Goal: Task Accomplishment & Management: Use online tool/utility

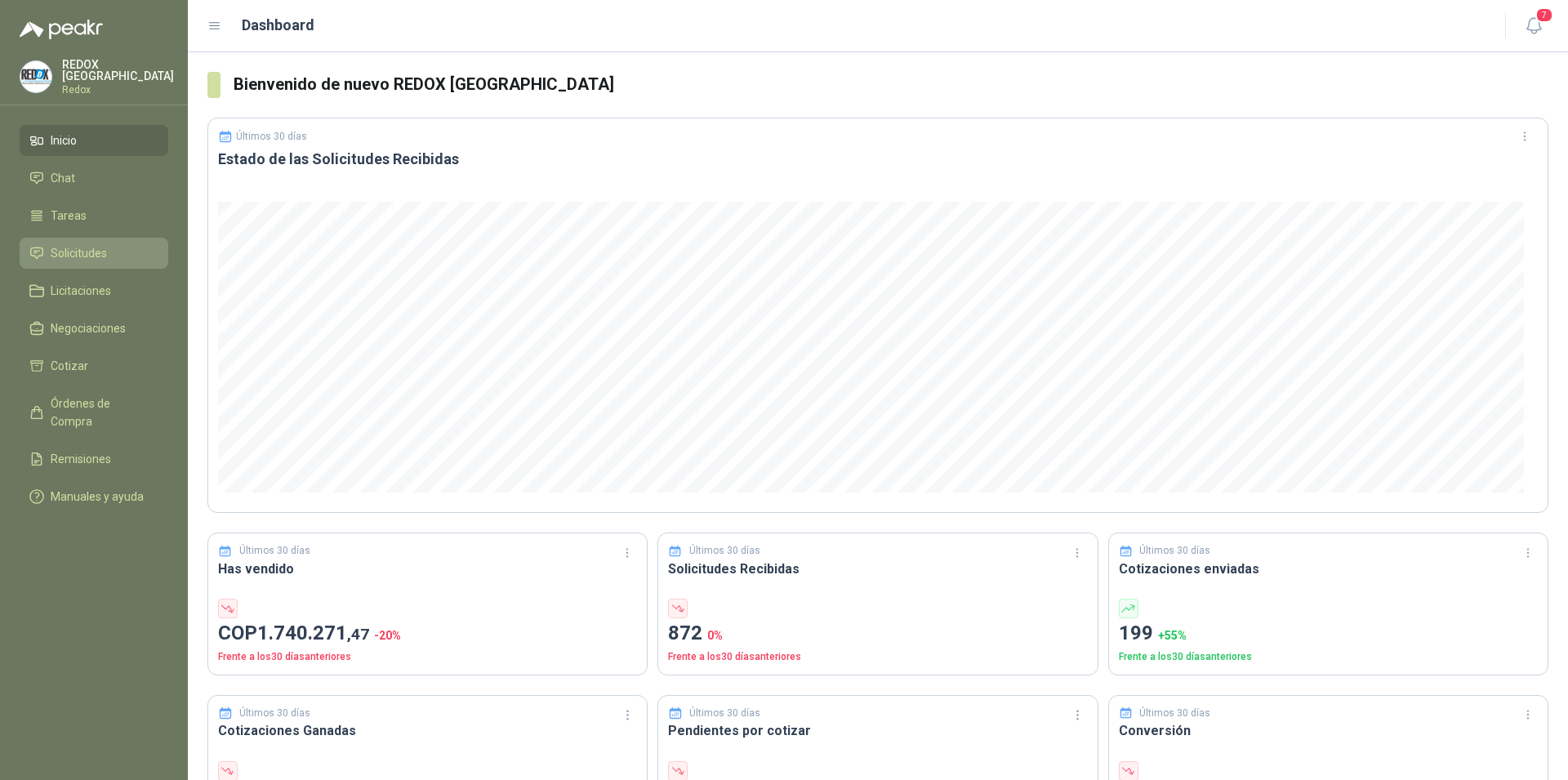
click at [101, 251] on span "Solicitudes" at bounding box center [79, 253] width 56 height 18
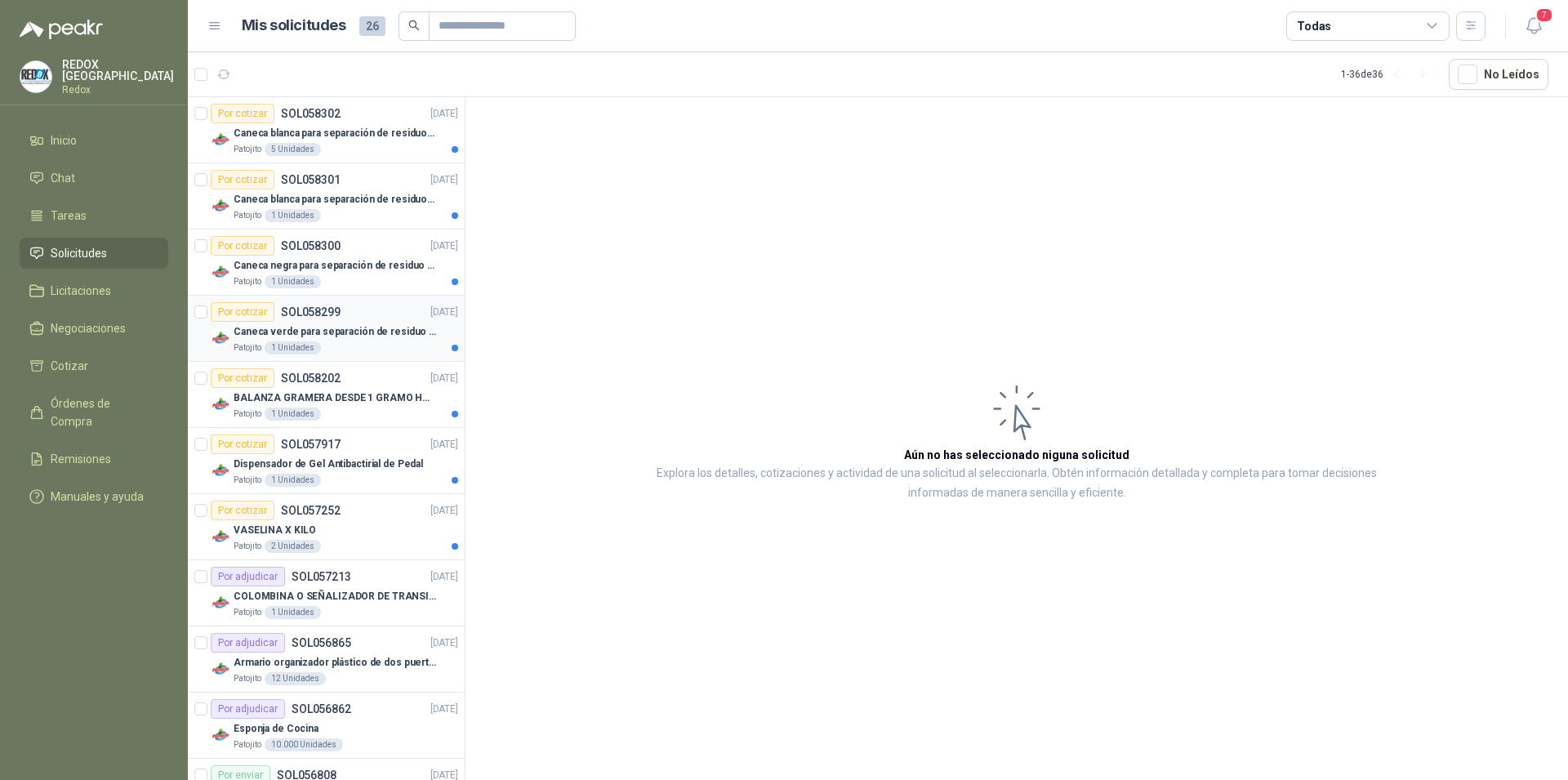
click at [373, 340] on div "Caneca verde para separación de residuo 55 LT" at bounding box center [346, 331] width 225 height 20
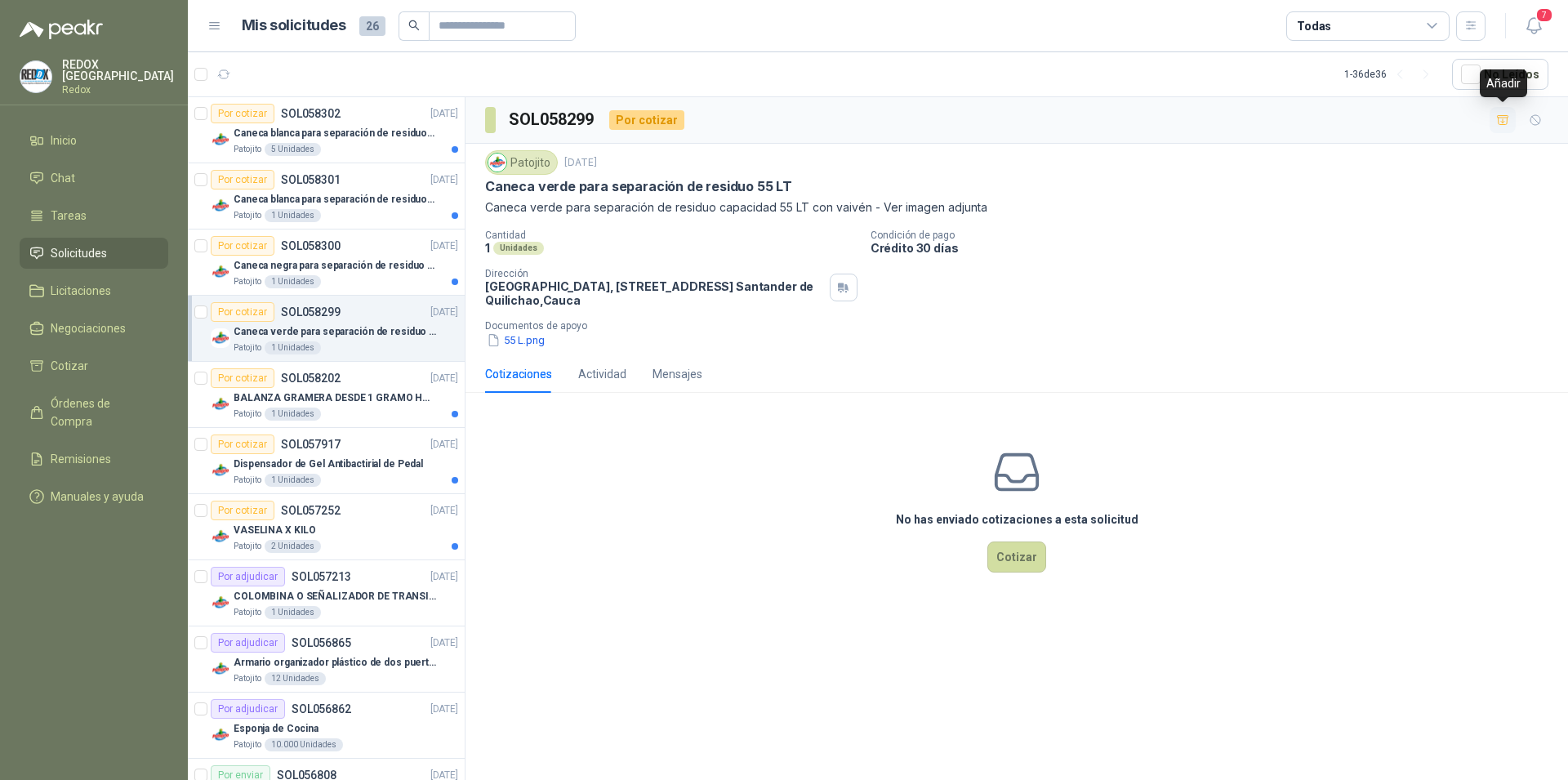
click at [1505, 119] on icon "button" at bounding box center [1502, 120] width 14 height 14
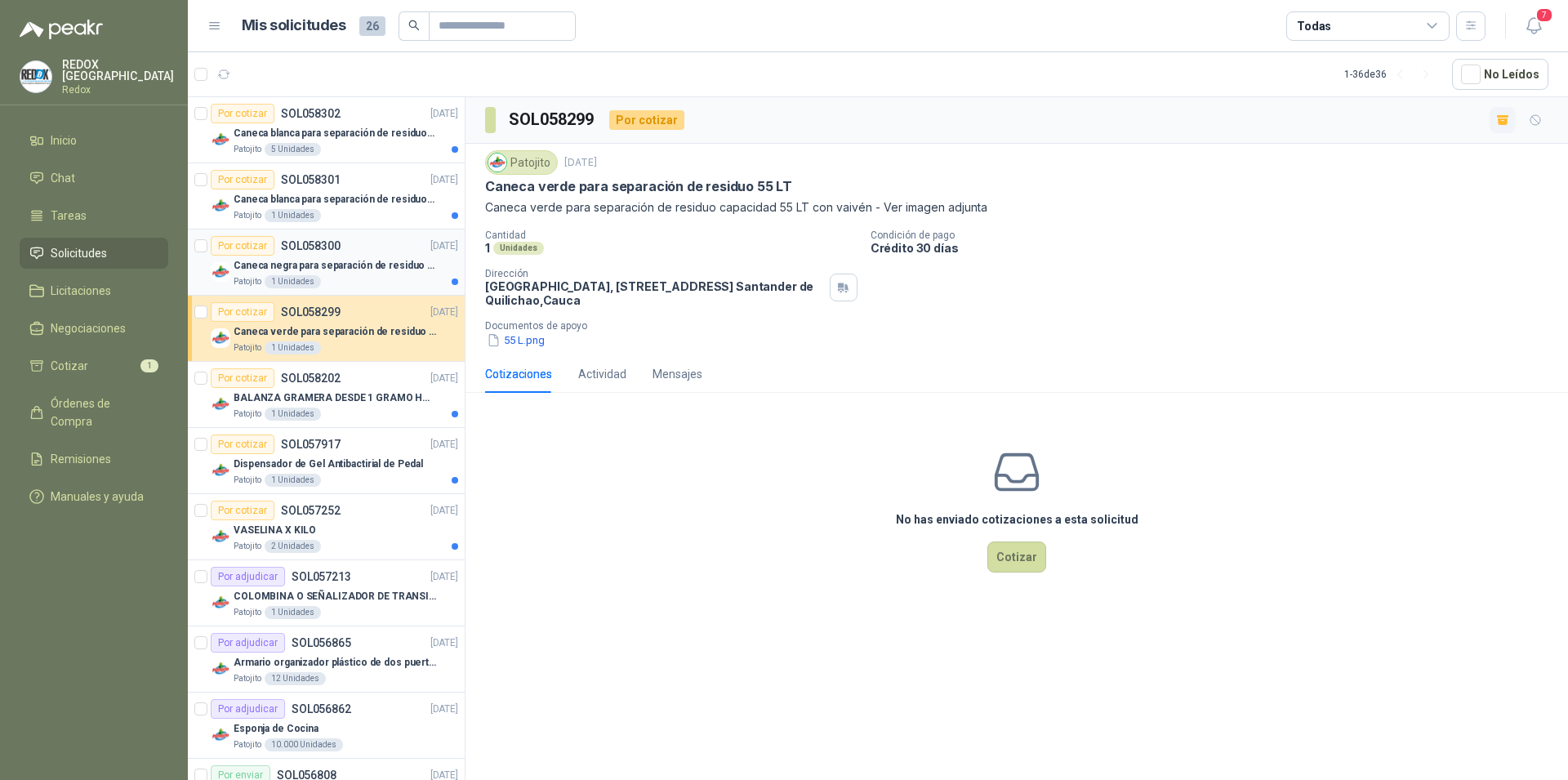
click at [347, 270] on p "Caneca negra para separación de residuo 55 LT" at bounding box center [335, 265] width 203 height 15
click at [1504, 114] on button "button" at bounding box center [1502, 119] width 26 height 26
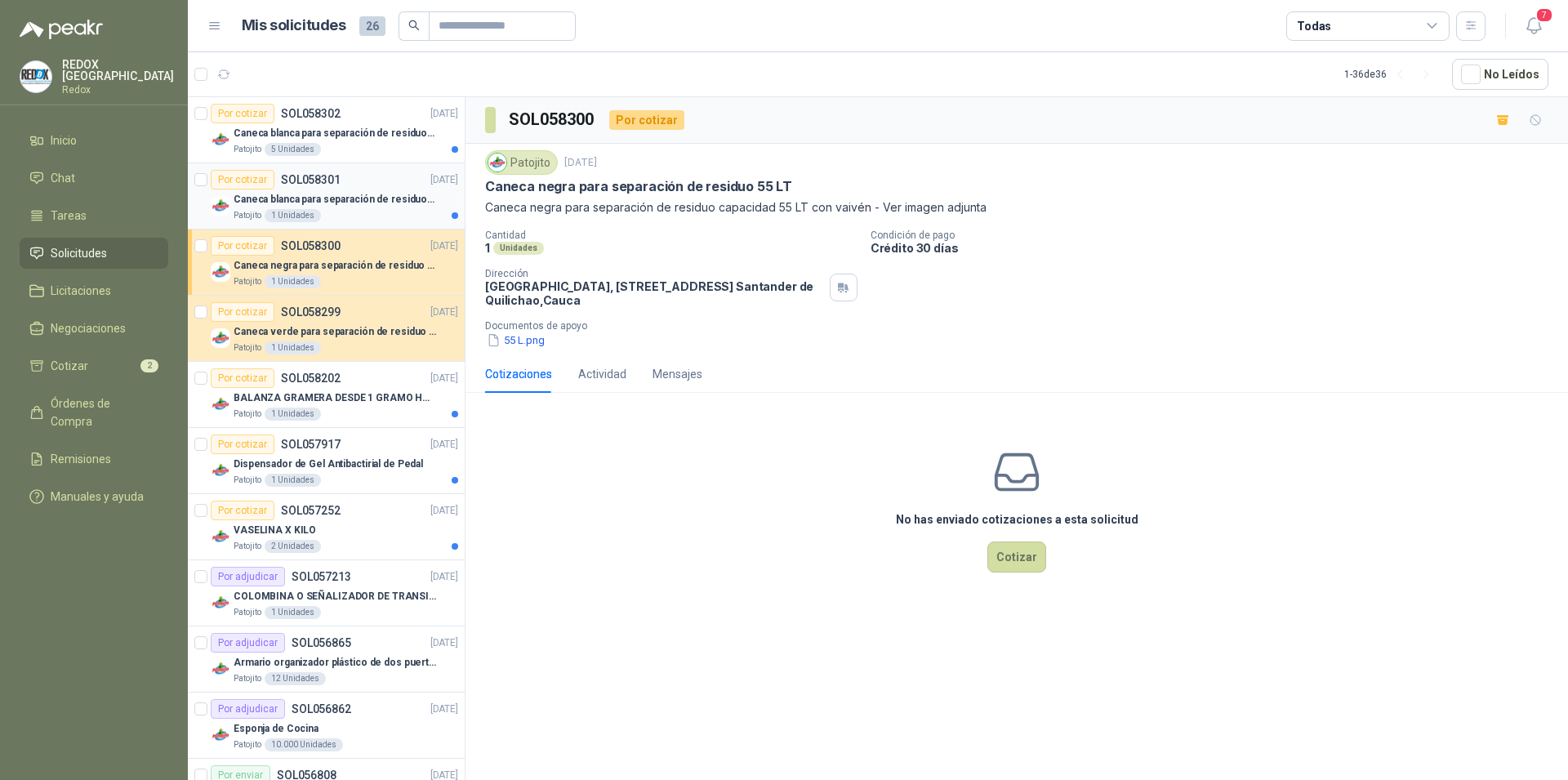
click at [360, 213] on div "Patojito 1 Unidades" at bounding box center [346, 216] width 225 height 13
click at [1502, 125] on icon "button" at bounding box center [1502, 120] width 14 height 14
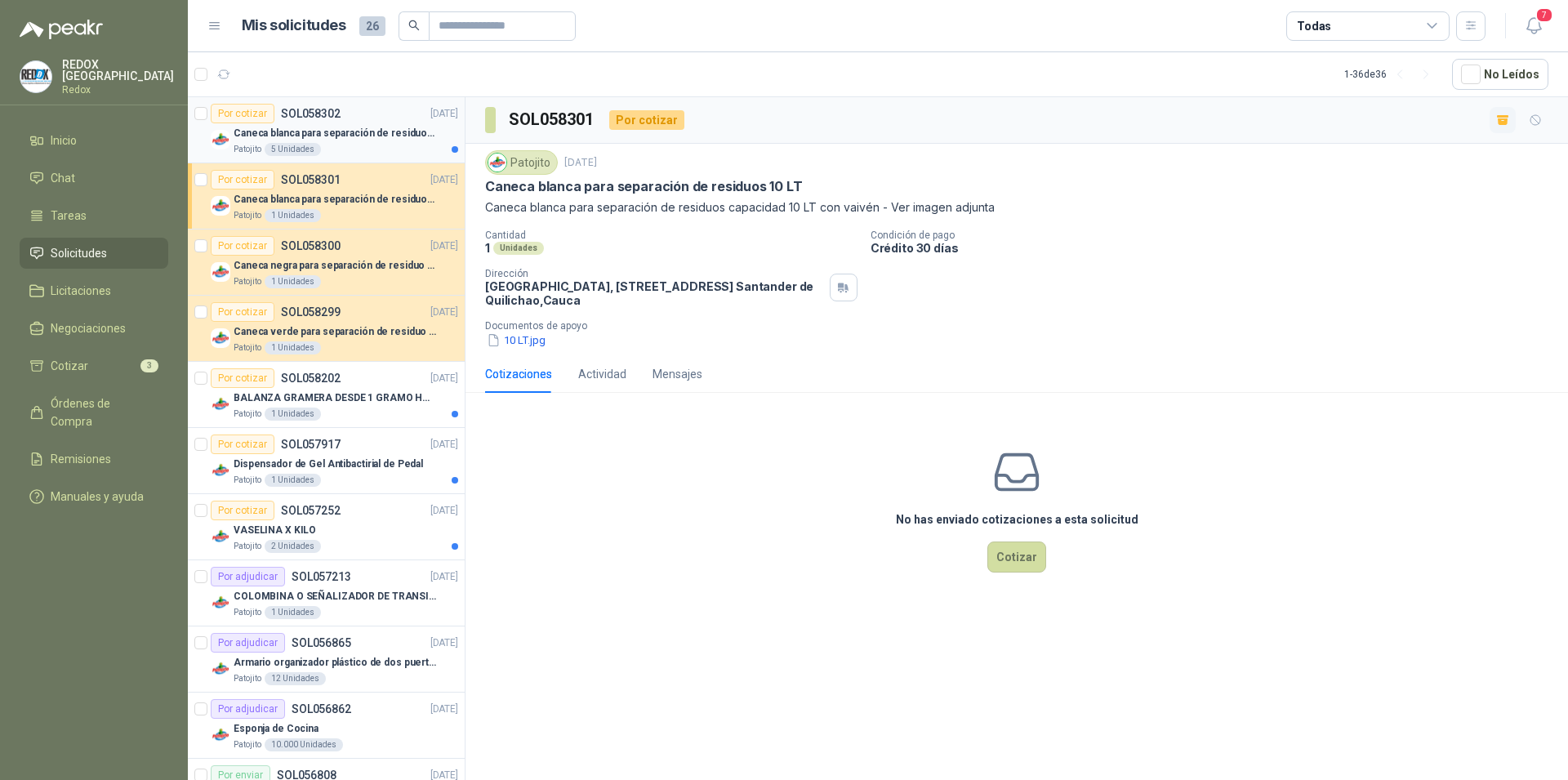
click at [389, 140] on p "Caneca blanca para separación de residuos 121 LT" at bounding box center [335, 133] width 203 height 15
click at [1497, 118] on icon "button" at bounding box center [1502, 120] width 14 height 14
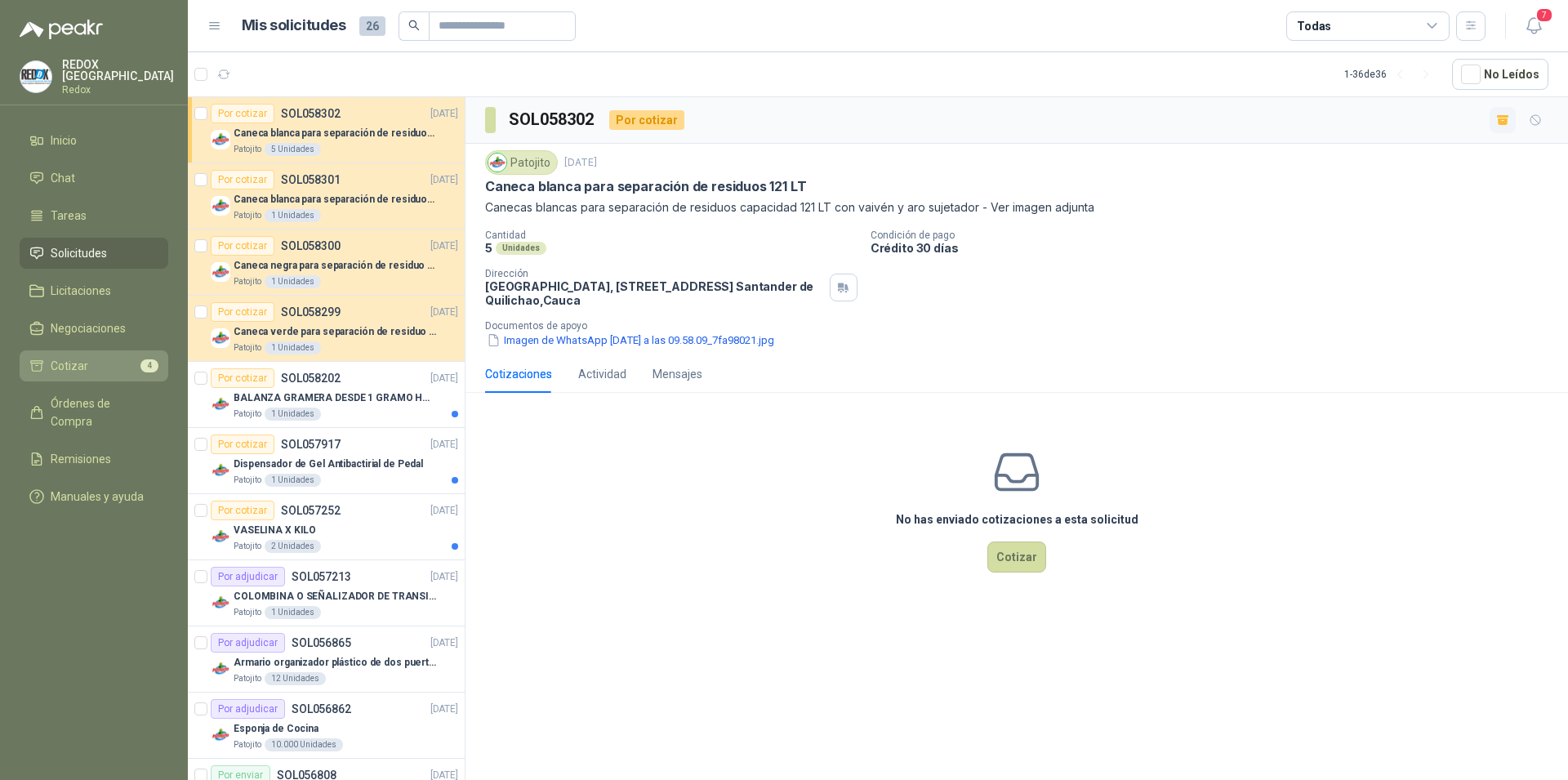
click at [96, 363] on li "Cotizar 4" at bounding box center [94, 366] width 129 height 18
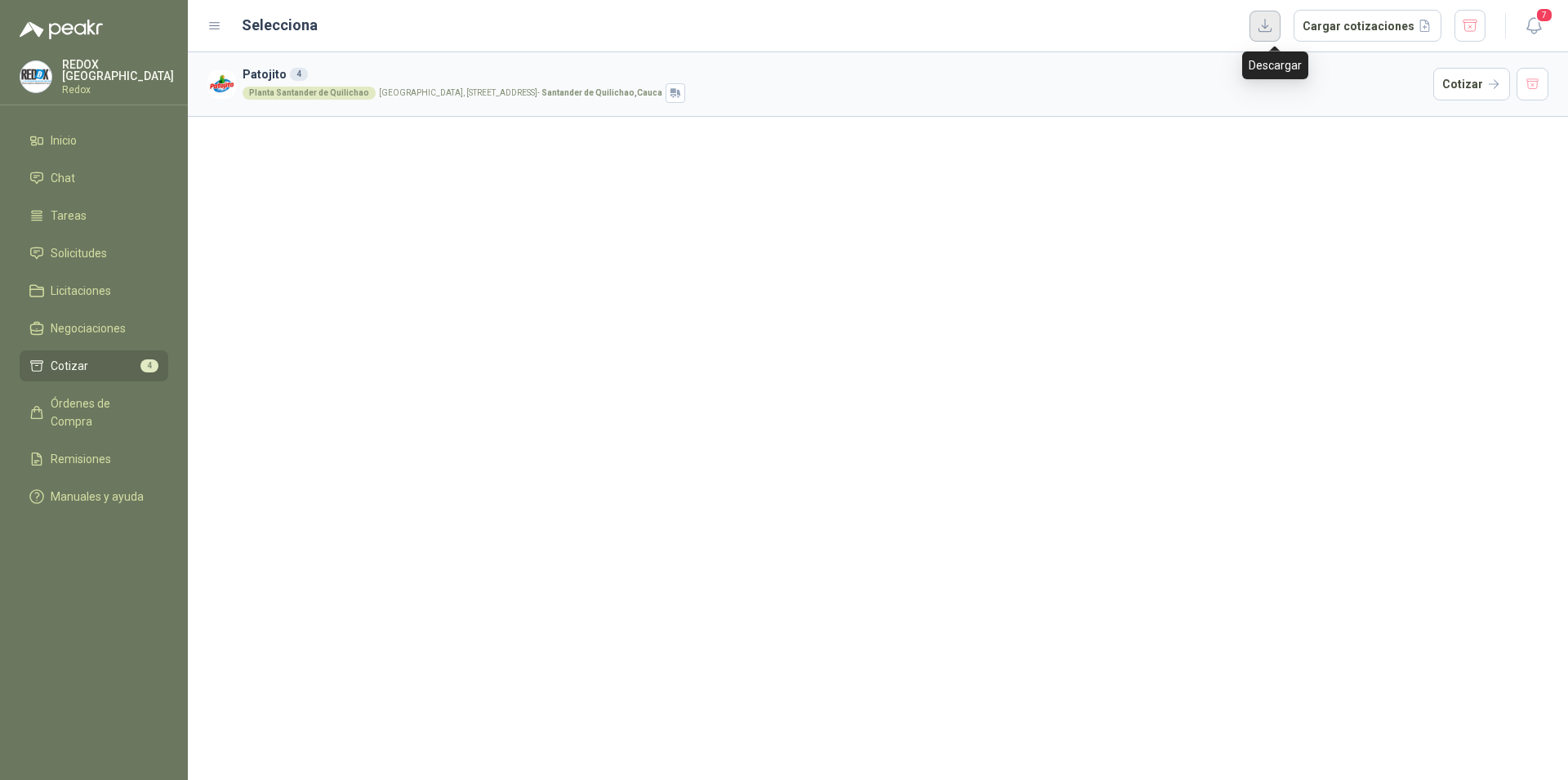
click at [1276, 33] on button "button" at bounding box center [1265, 26] width 31 height 31
click at [97, 251] on span "Solicitudes" at bounding box center [79, 253] width 56 height 18
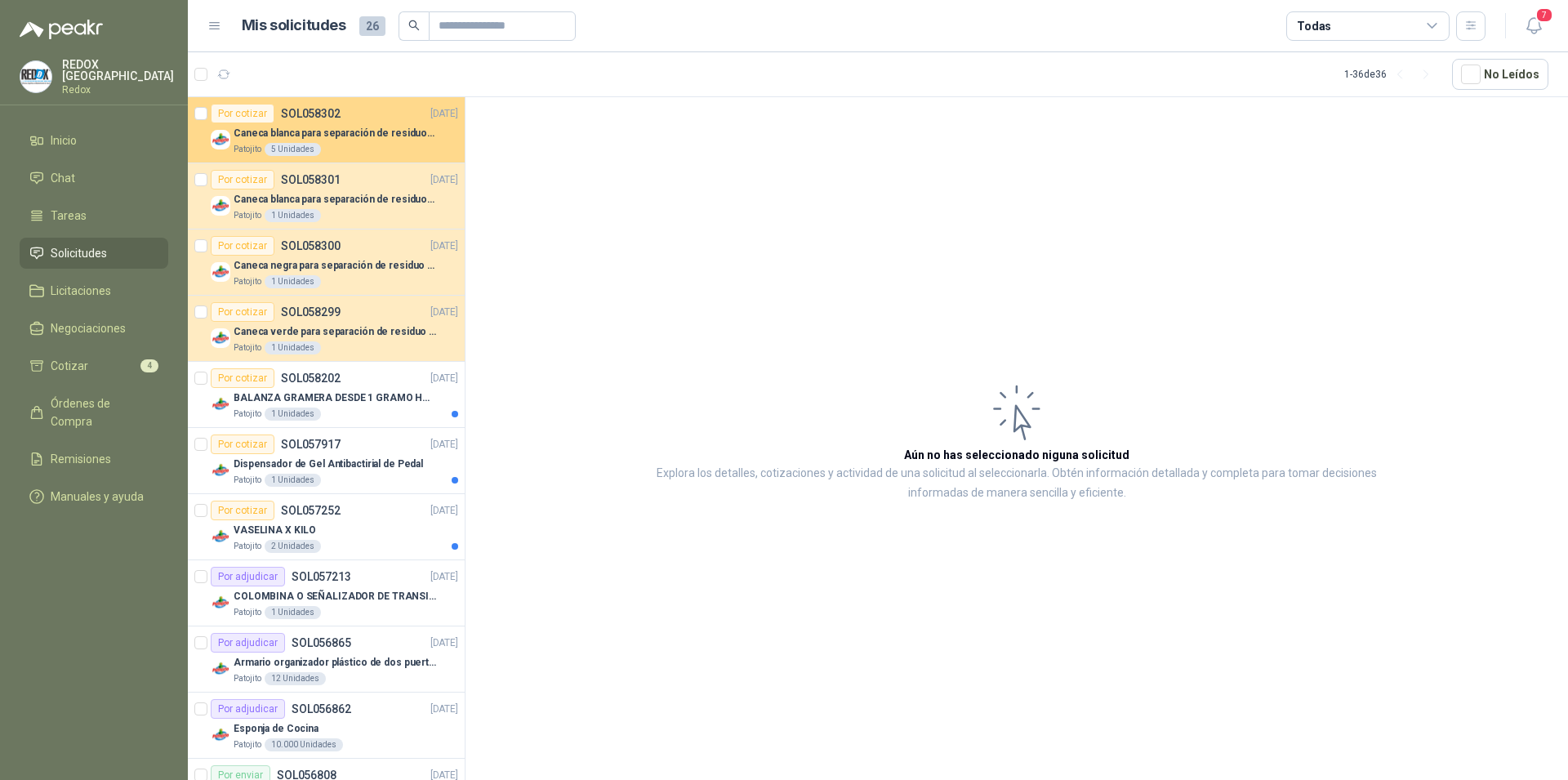
click at [339, 122] on div "Por cotizar SOL058302 [DATE]" at bounding box center [334, 114] width 247 height 20
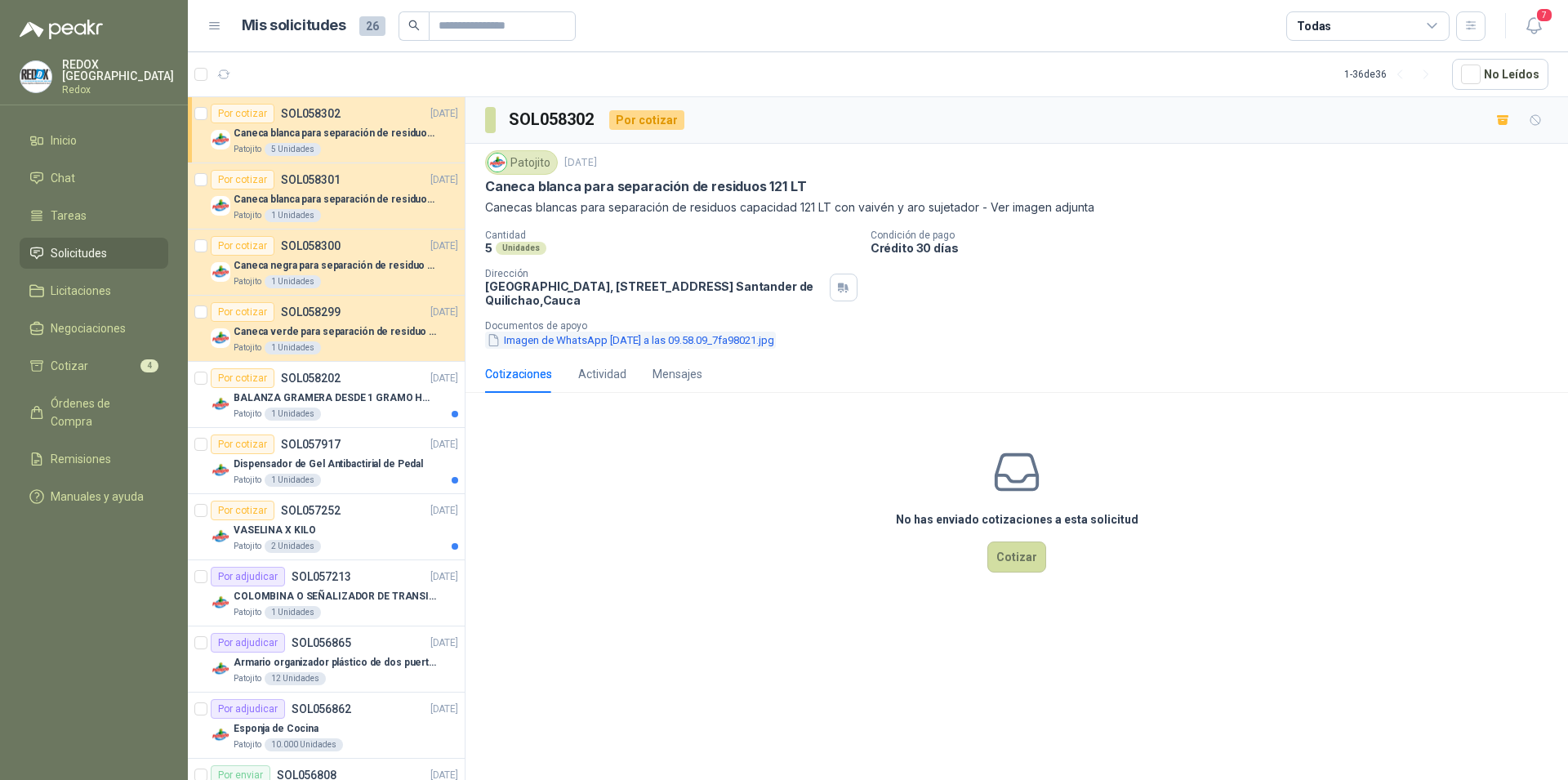
click at [582, 335] on button "Imagen de WhatsApp [DATE] a las 09.58.09_7fa98021.jpg" at bounding box center [630, 339] width 291 height 17
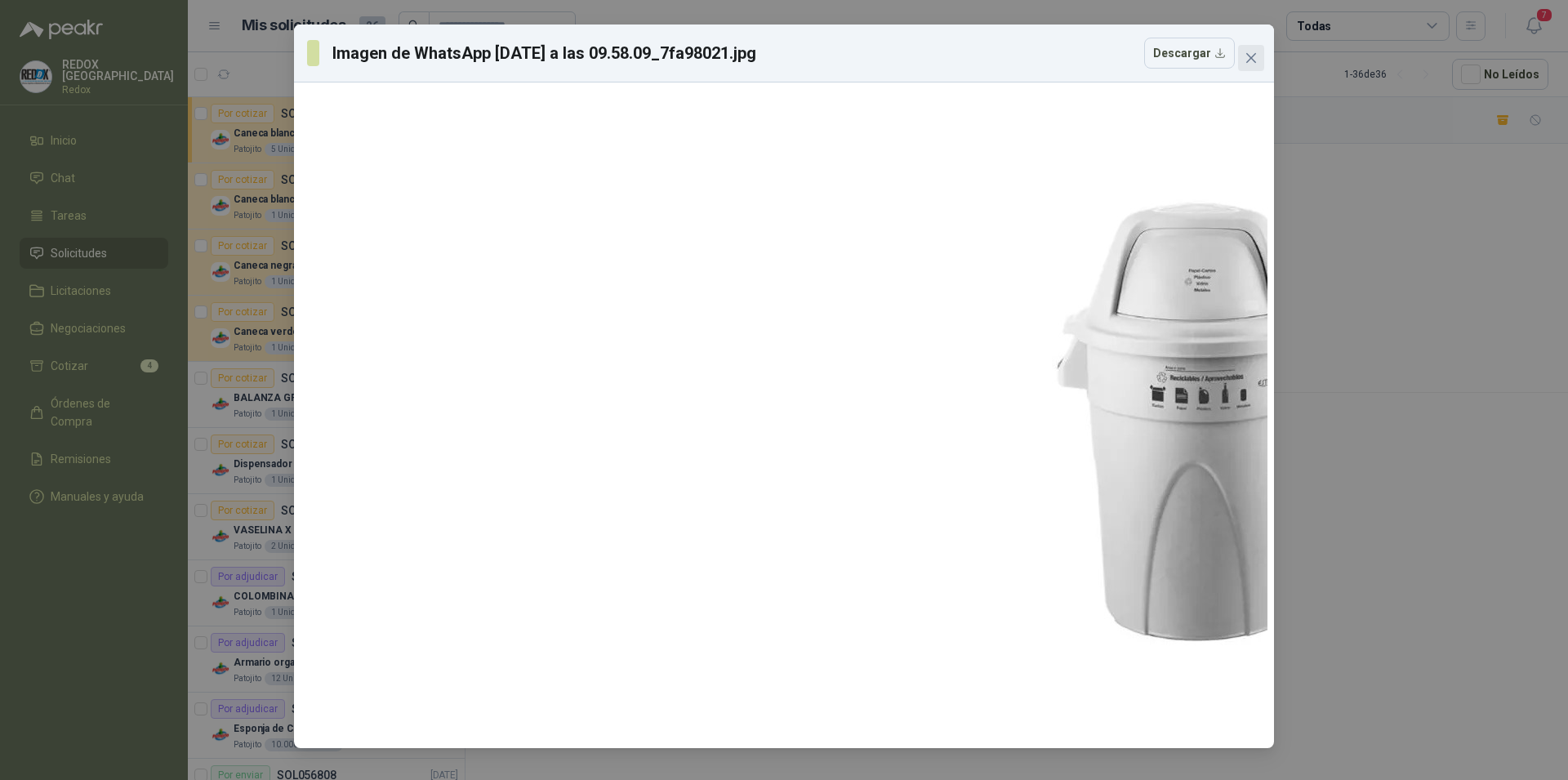
click at [1247, 60] on icon "close" at bounding box center [1251, 58] width 13 height 13
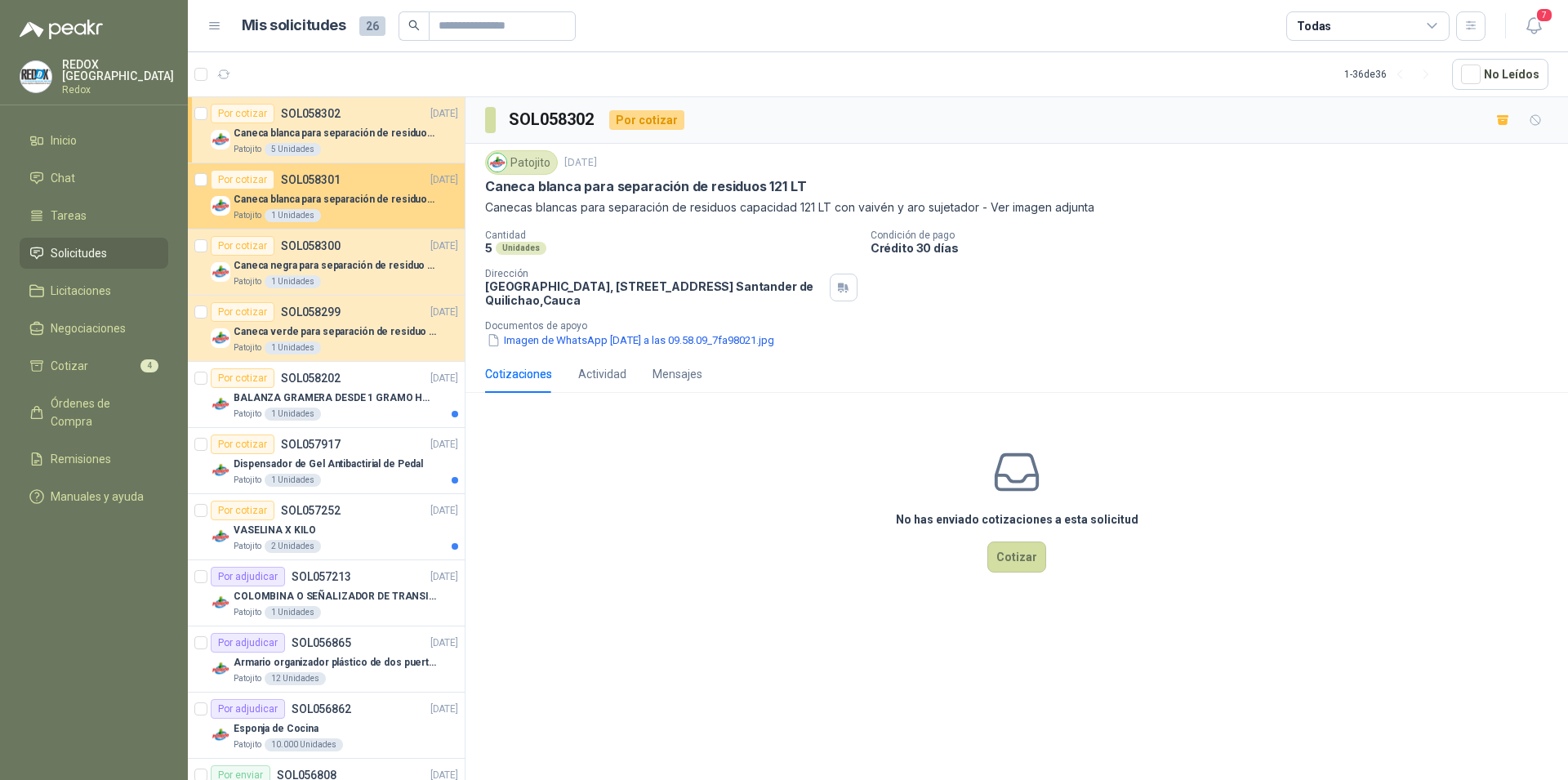
click at [349, 201] on p "Caneca blanca para separación de residuos 10 LT" at bounding box center [335, 200] width 203 height 15
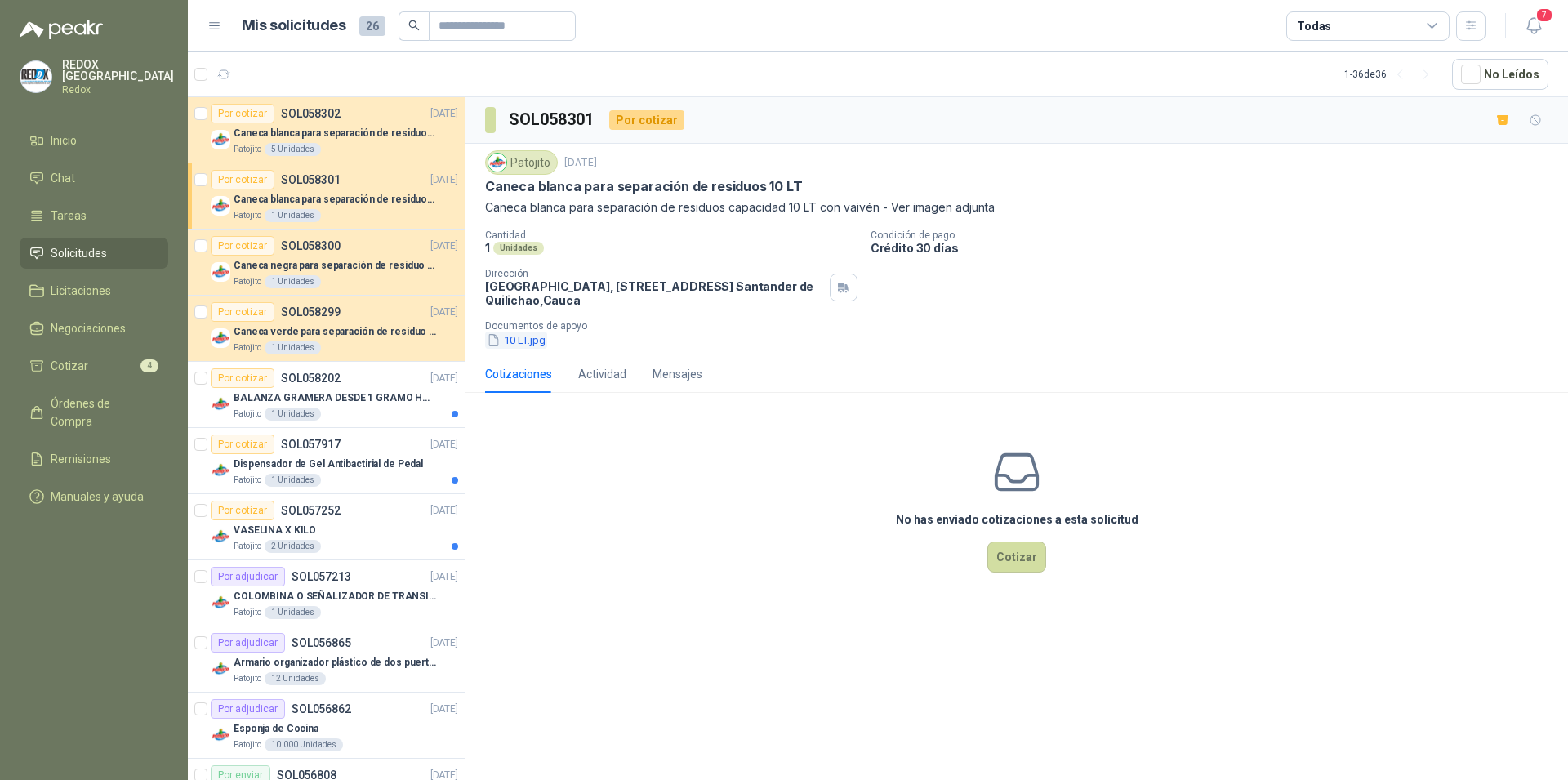
click at [518, 339] on button "10 LT.jpg" at bounding box center [515, 339] width 62 height 17
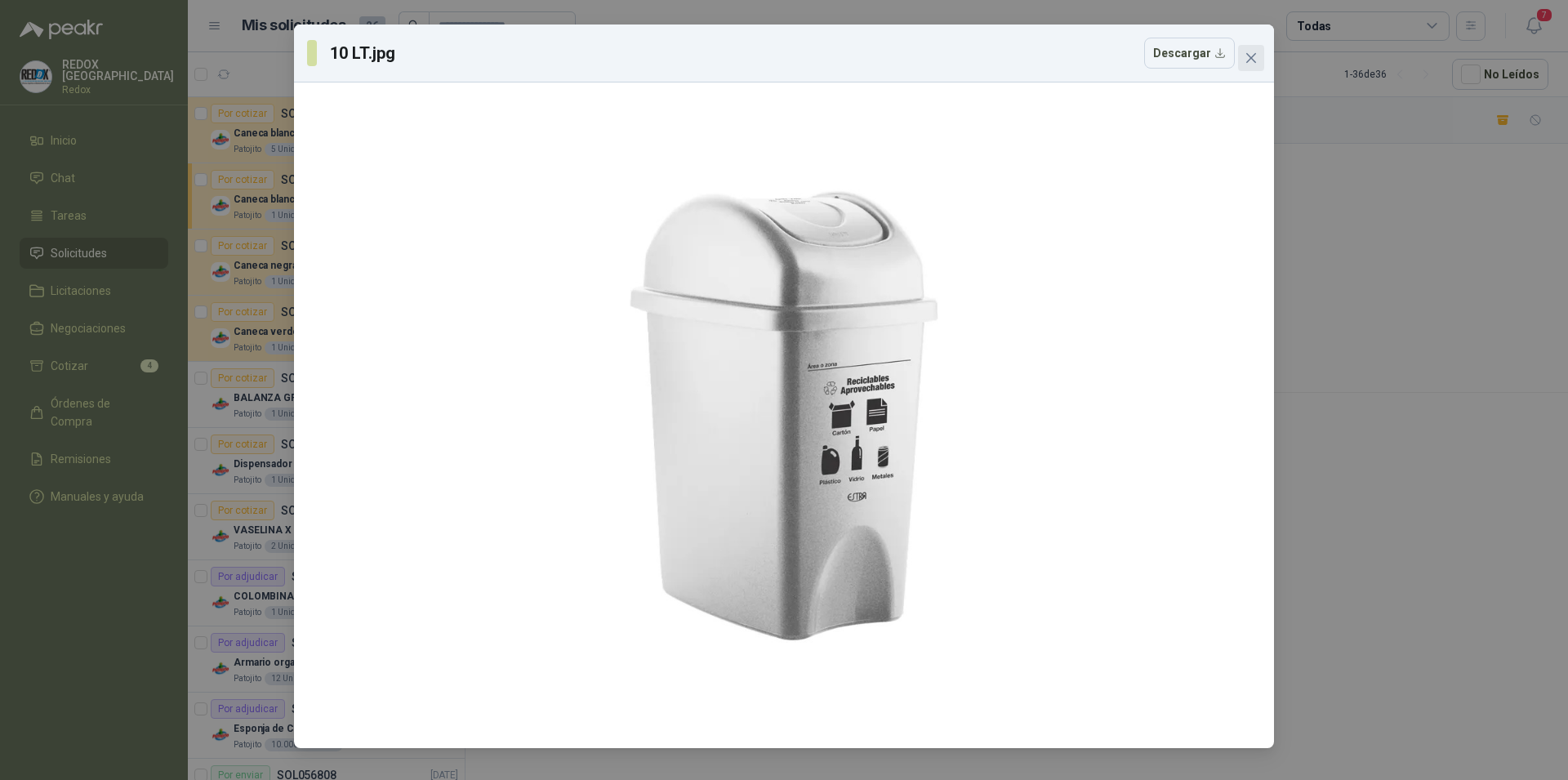
click at [1256, 61] on icon "close" at bounding box center [1251, 58] width 13 height 13
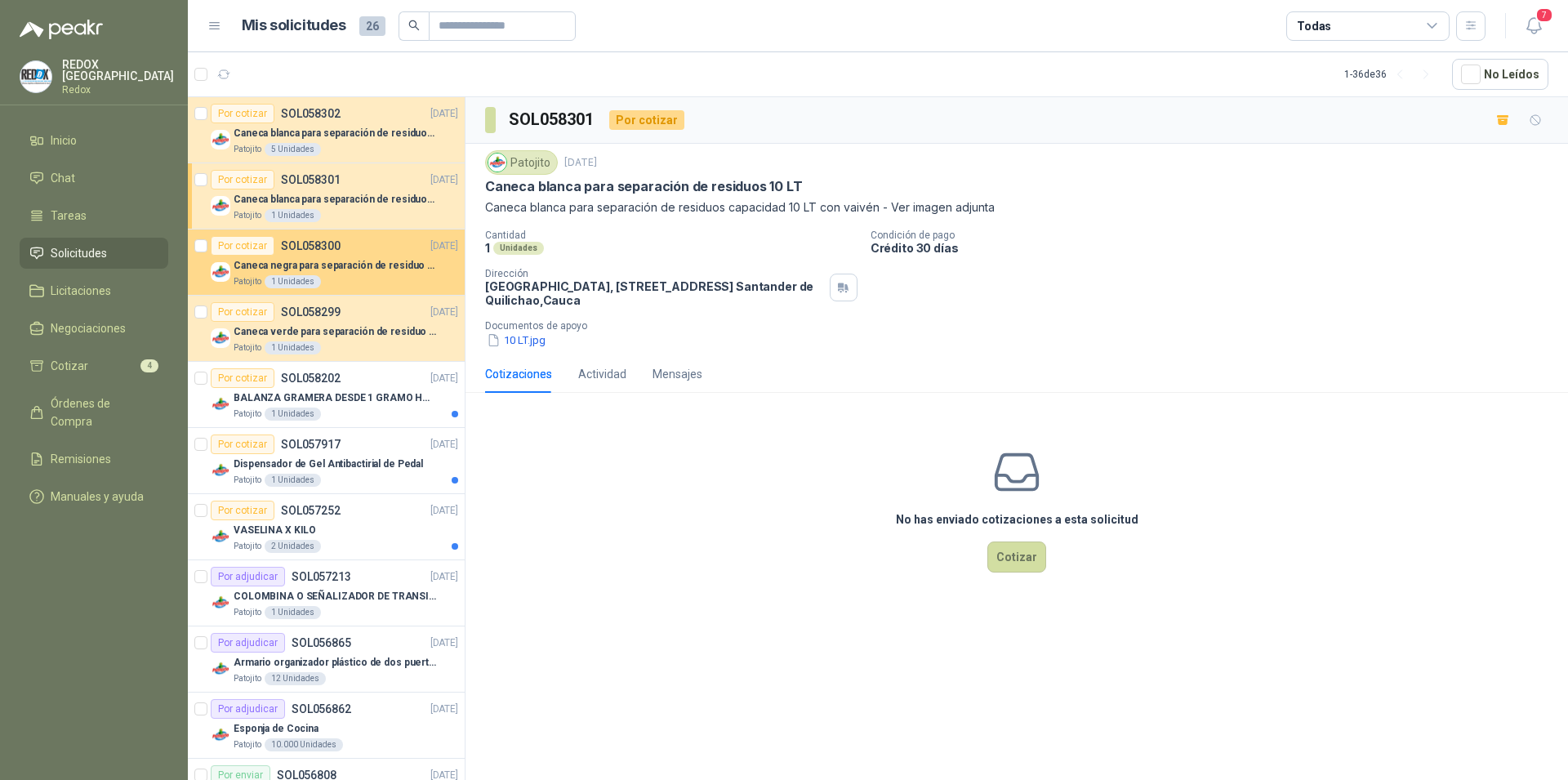
click at [324, 246] on p "SOL058300" at bounding box center [311, 246] width 60 height 12
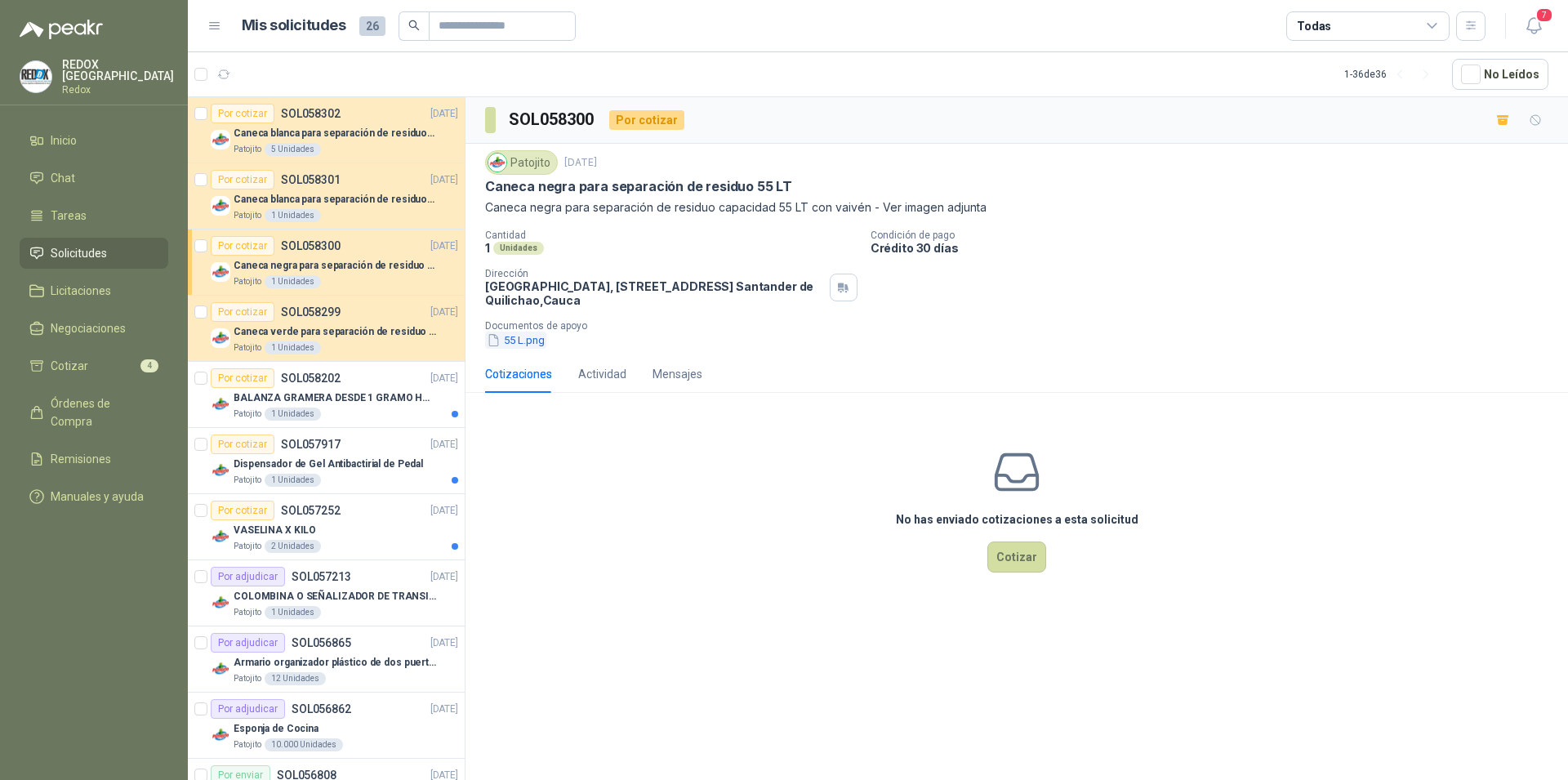
click at [518, 340] on button "55 L.png" at bounding box center [515, 339] width 61 height 17
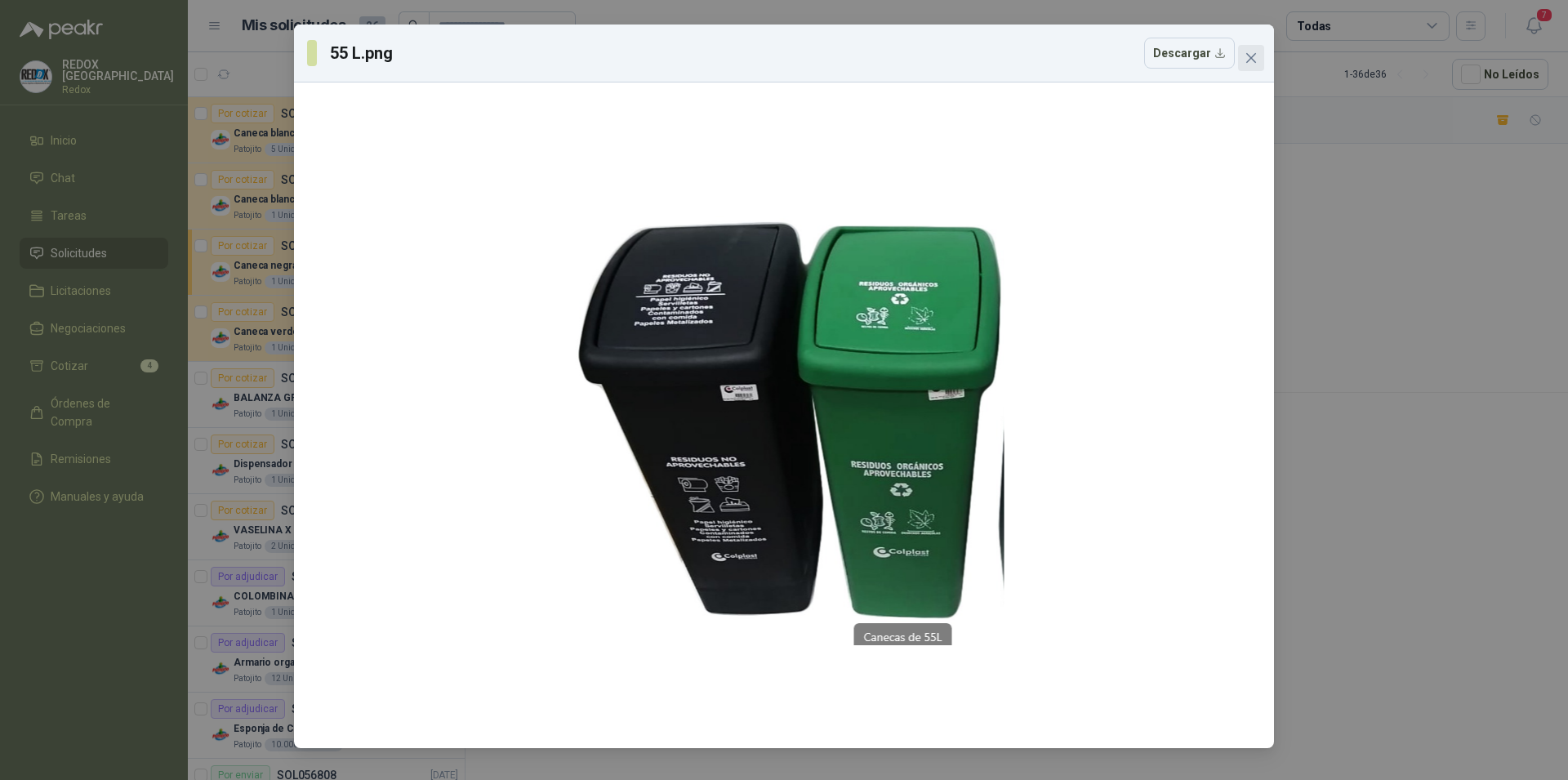
click at [1254, 67] on button "Close" at bounding box center [1250, 58] width 26 height 26
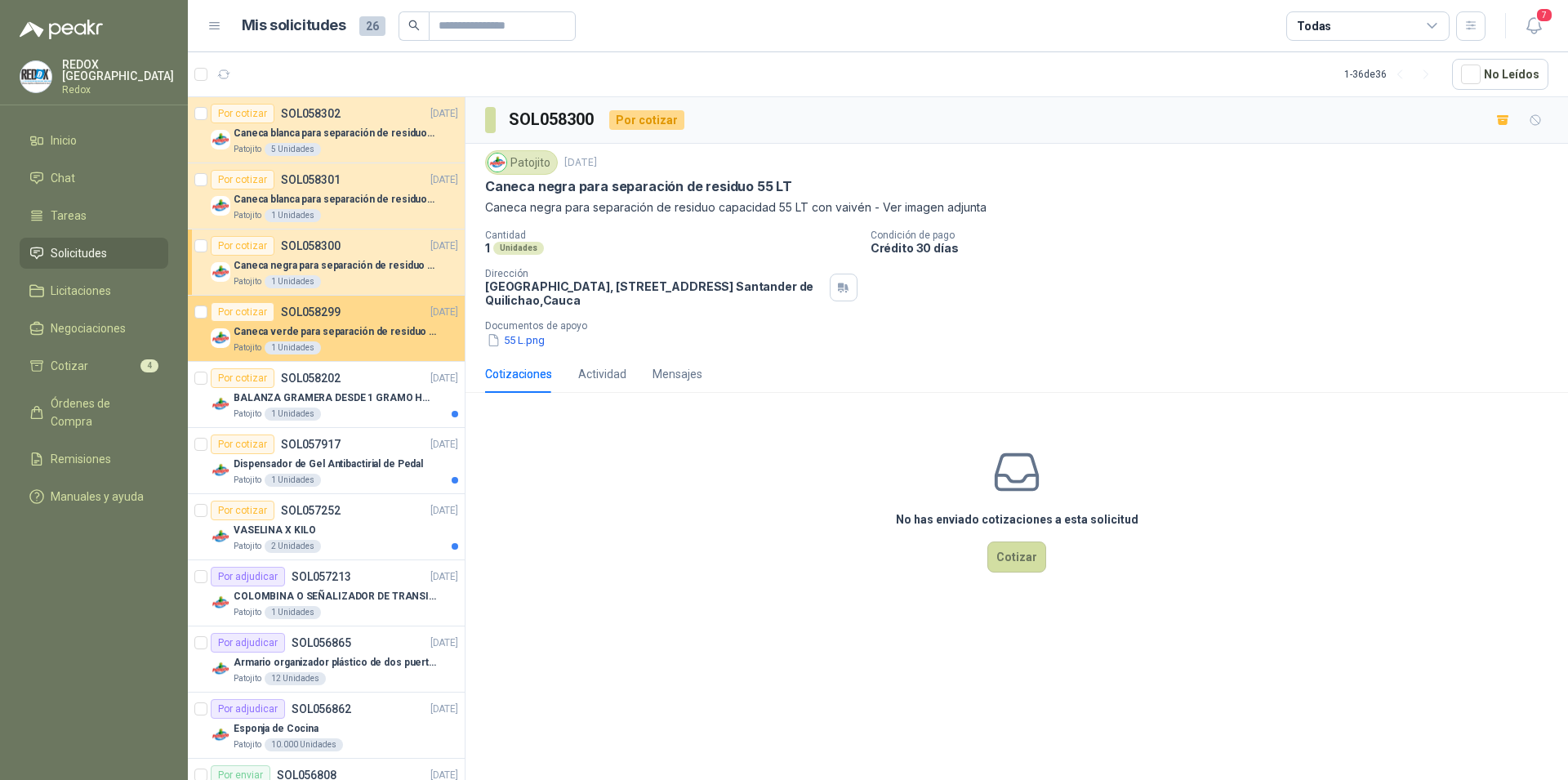
click at [338, 327] on p "Caneca verde para separación de residuo 55 LT" at bounding box center [335, 331] width 203 height 15
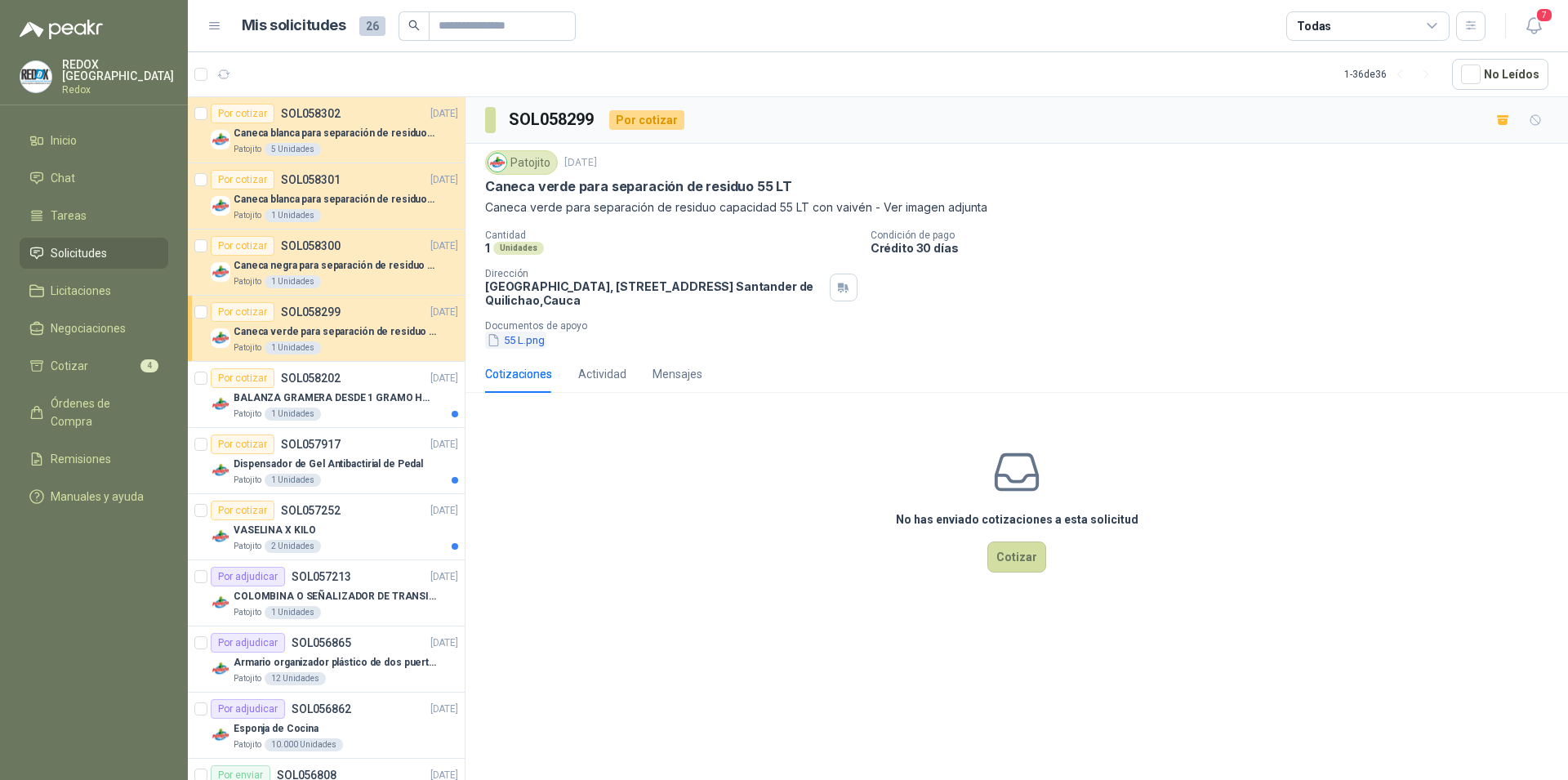
click at [534, 340] on button "55 L.png" at bounding box center [515, 339] width 61 height 17
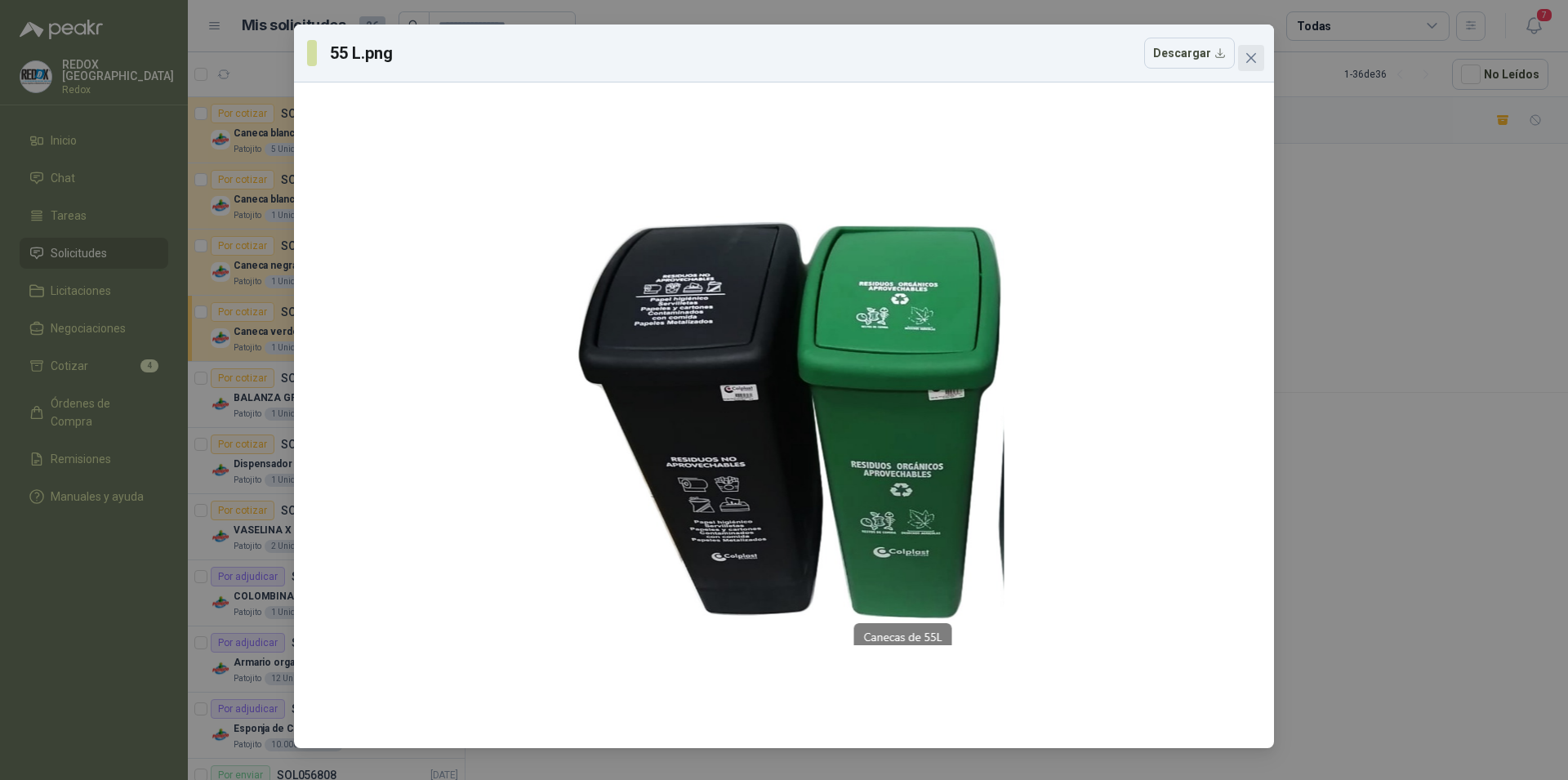
click at [1255, 60] on icon "close" at bounding box center [1251, 58] width 13 height 13
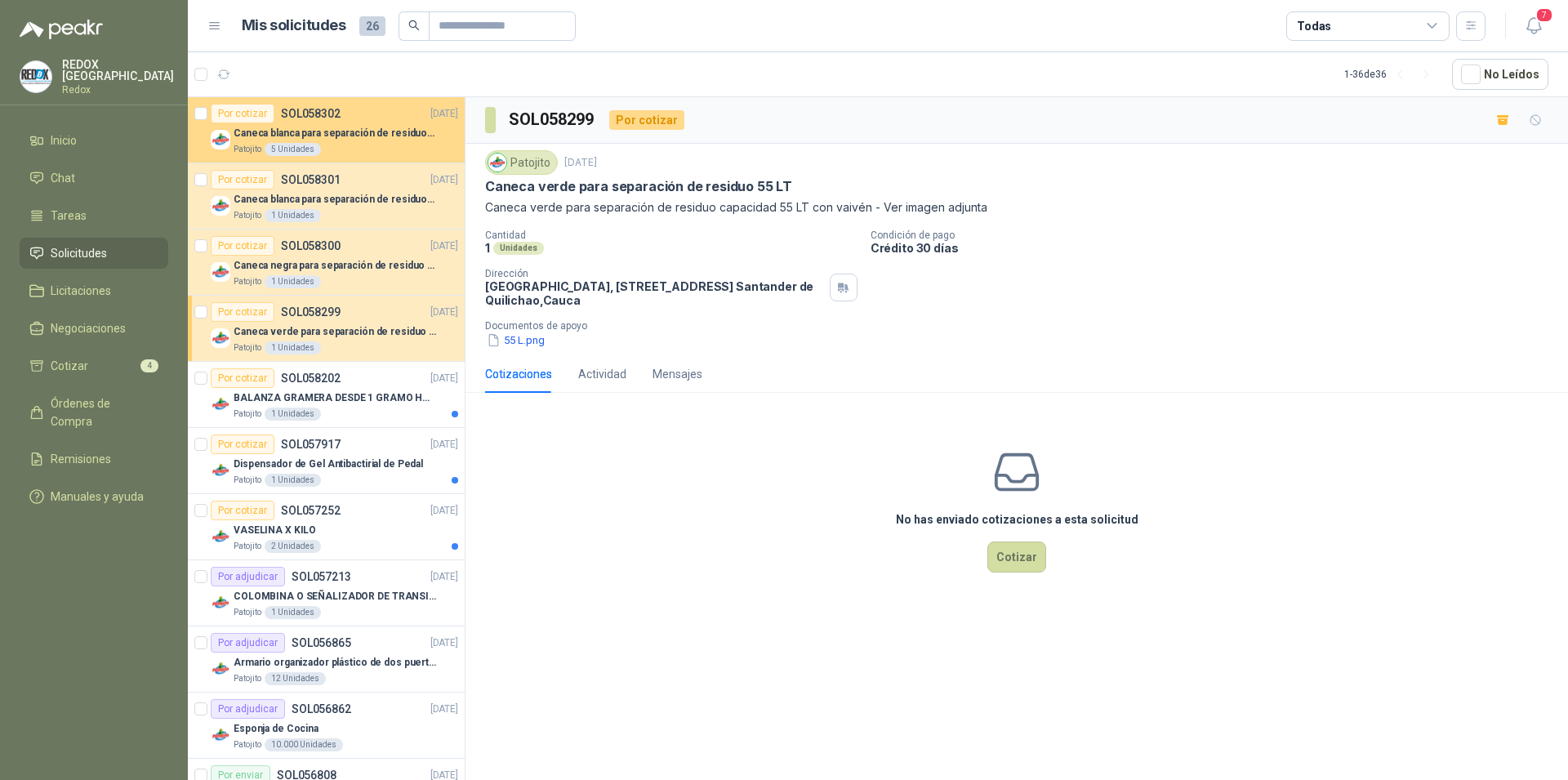
click at [348, 133] on p "Caneca blanca para separación de residuos 121 LT" at bounding box center [335, 133] width 203 height 15
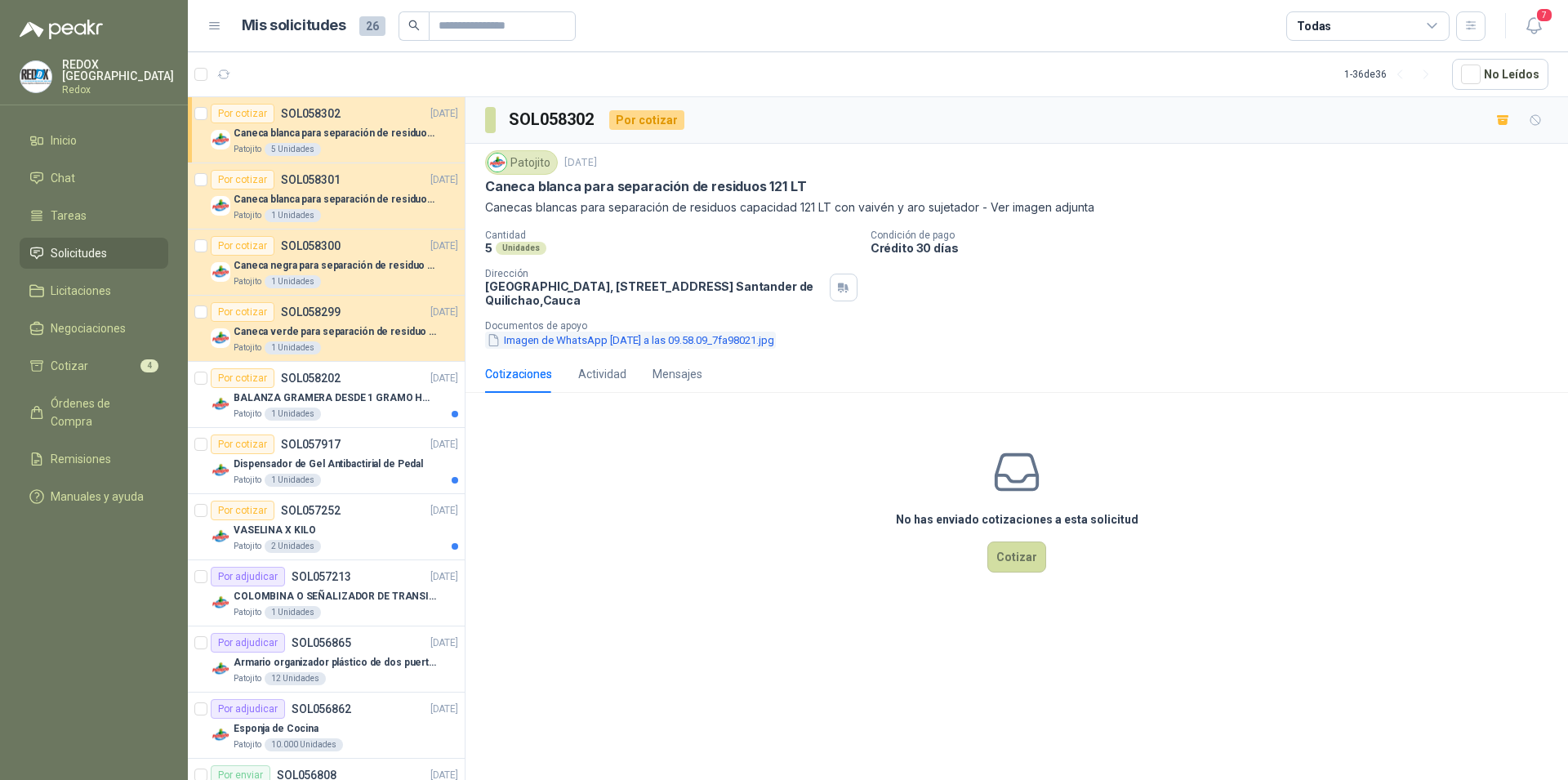
click at [599, 342] on button "Imagen de WhatsApp [DATE] a las 09.58.09_7fa98021.jpg" at bounding box center [630, 339] width 291 height 17
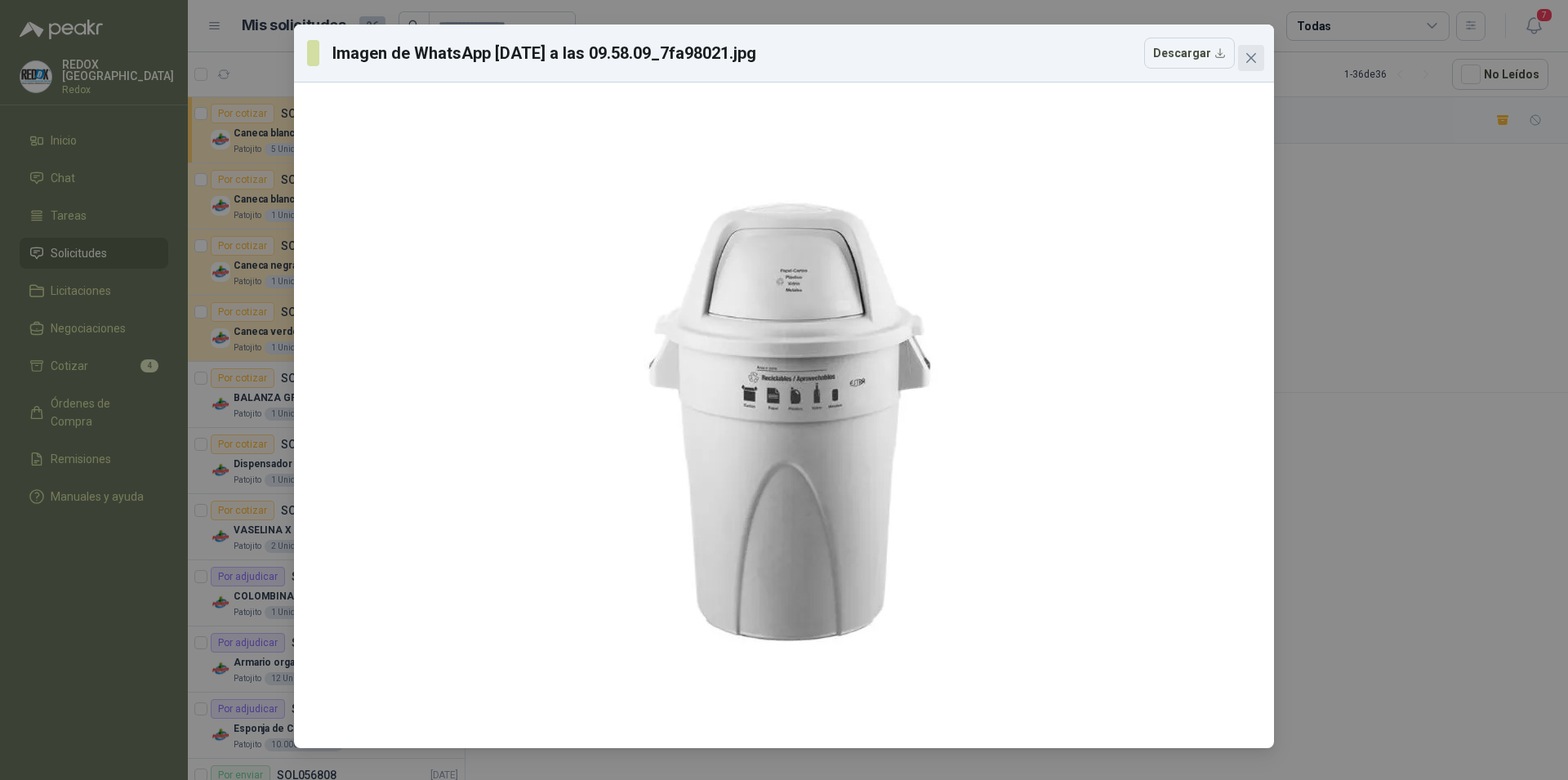
click at [1251, 56] on icon "close" at bounding box center [1251, 58] width 13 height 13
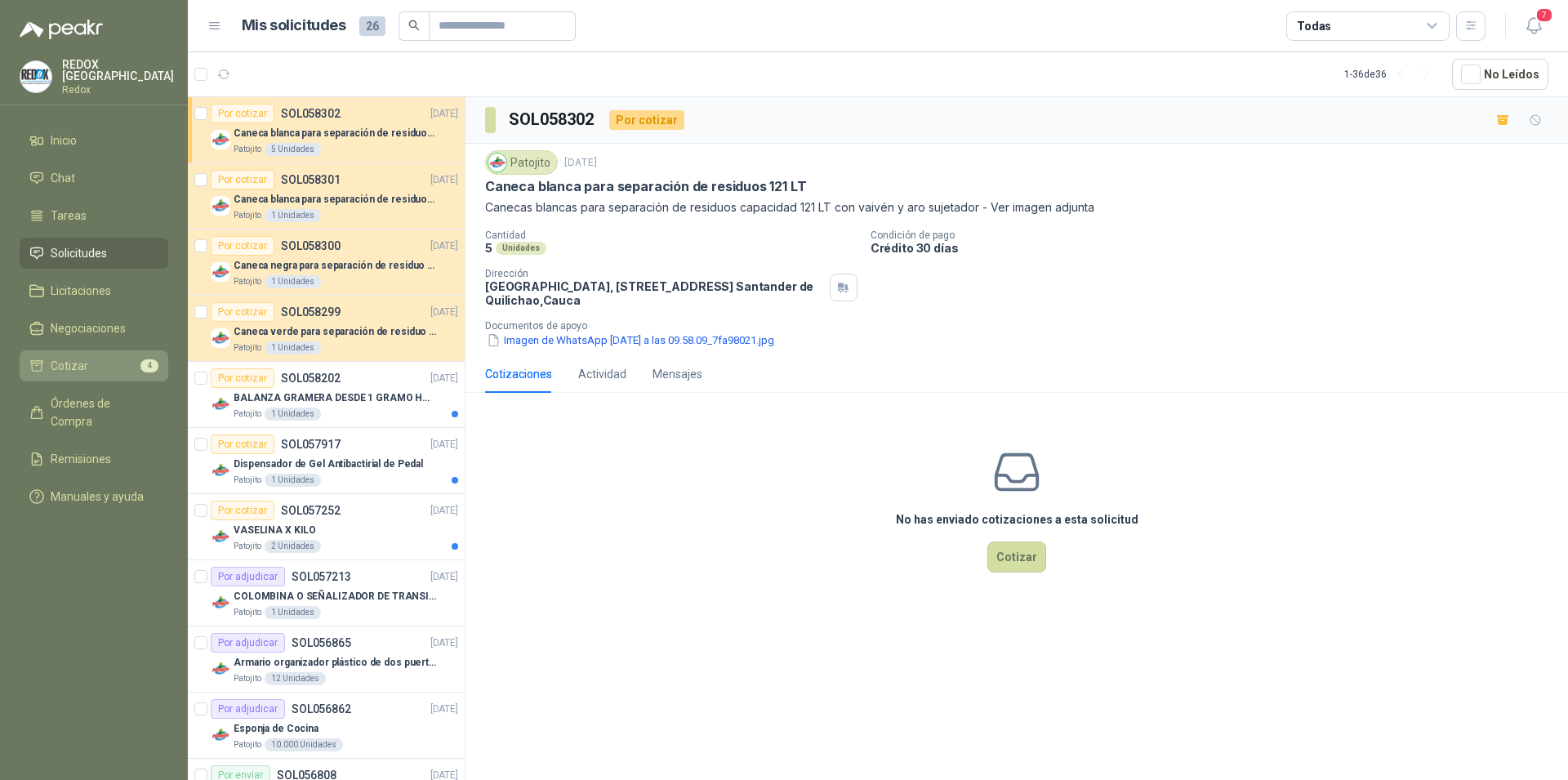
click at [113, 364] on li "Cotizar 4" at bounding box center [94, 366] width 129 height 18
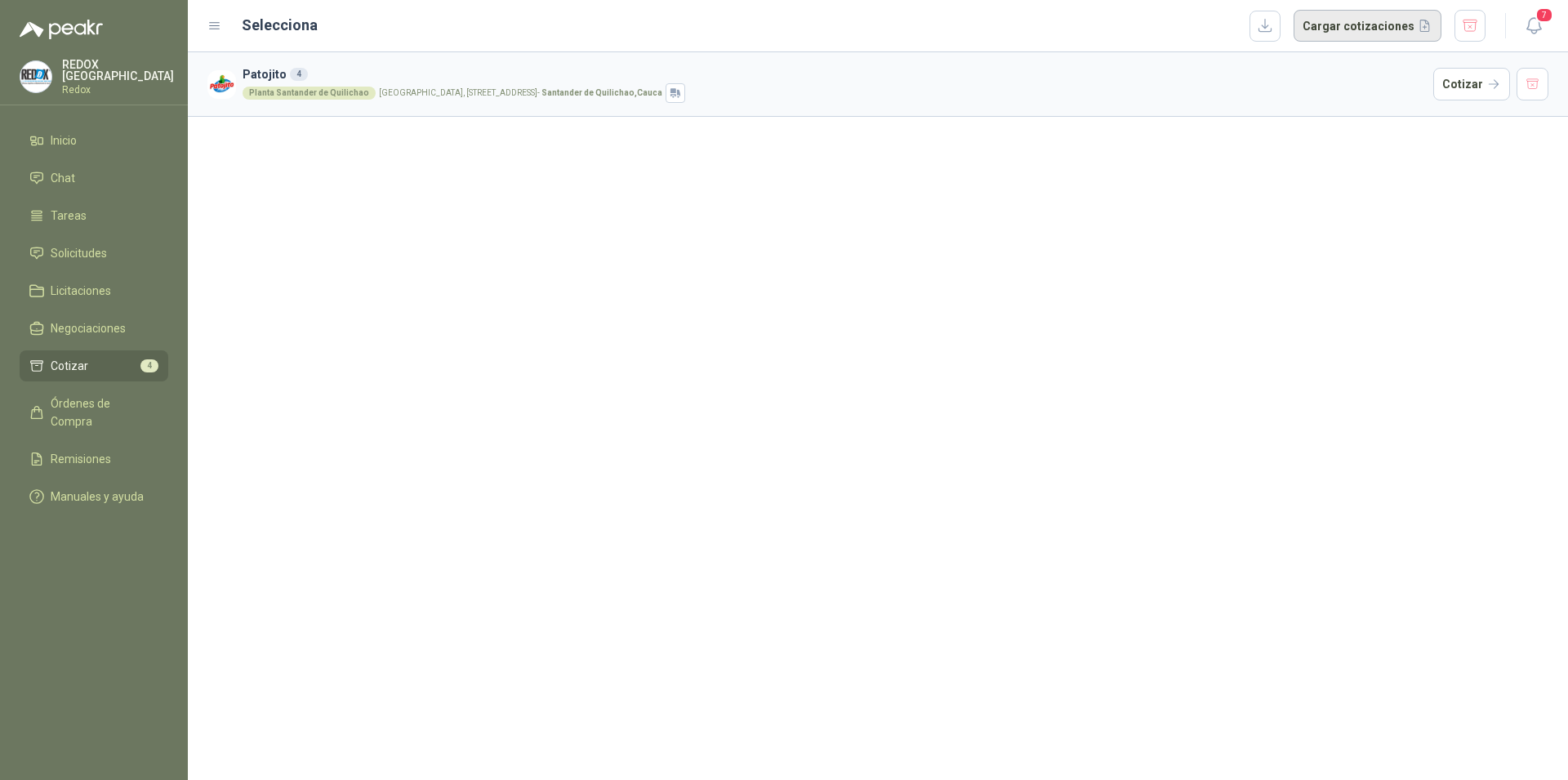
click at [1359, 37] on button "Cargar cotizaciones" at bounding box center [1368, 26] width 148 height 32
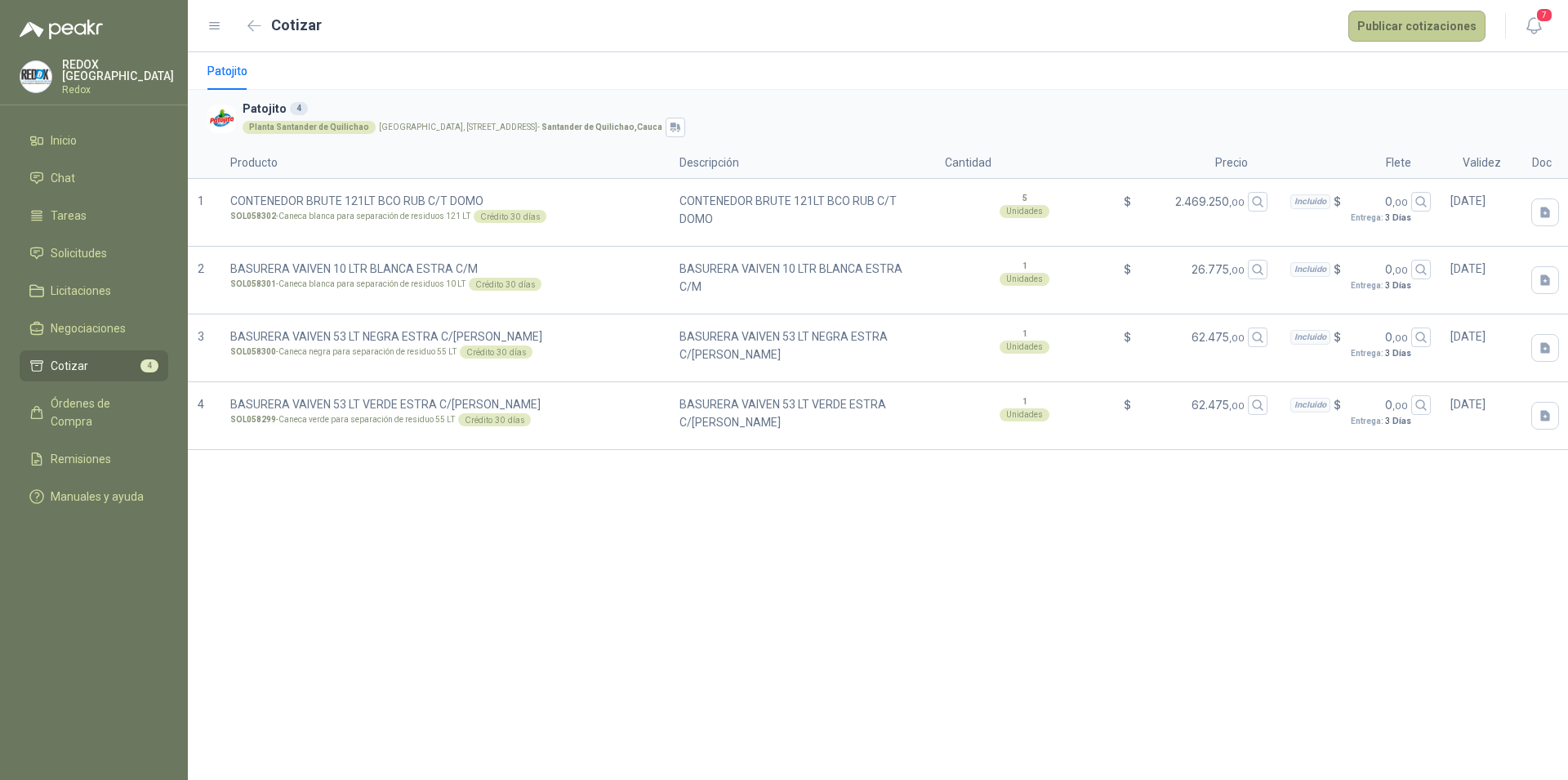
click at [1427, 39] on button "Publicar cotizaciones" at bounding box center [1416, 26] width 137 height 31
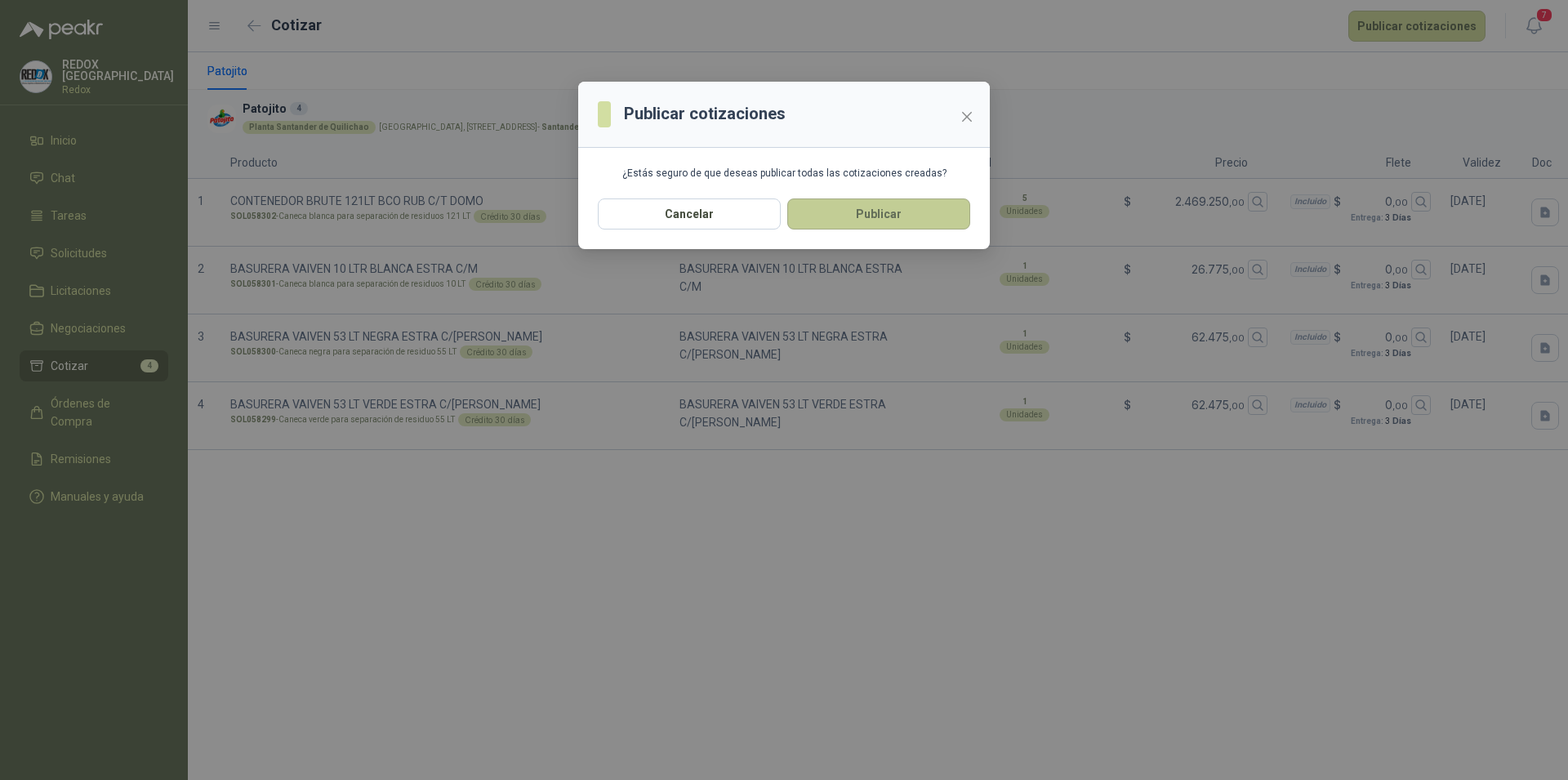
click at [923, 216] on button "Publicar" at bounding box center [878, 214] width 183 height 31
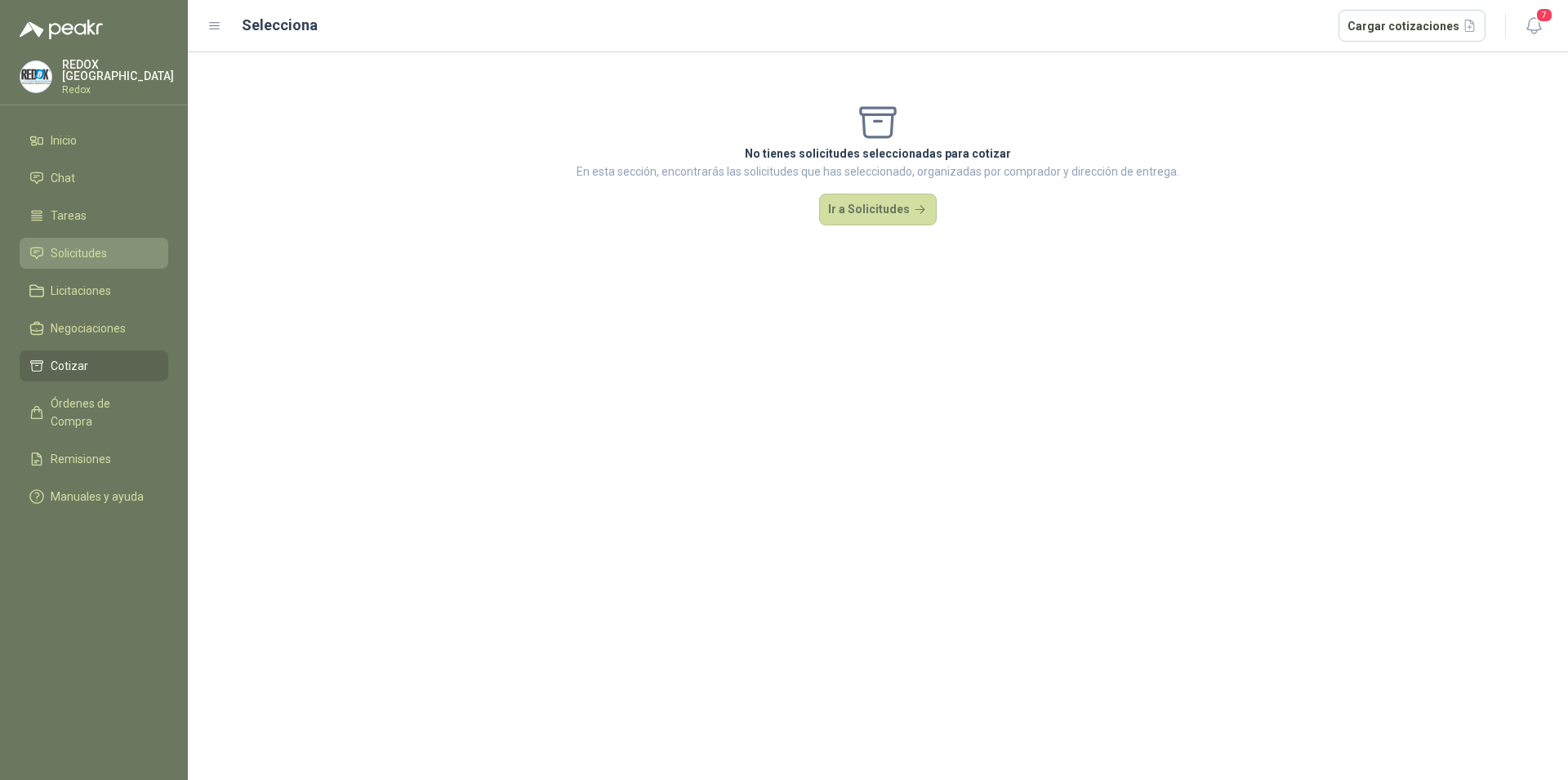
click at [97, 244] on span "Solicitudes" at bounding box center [79, 253] width 56 height 18
